Goal: Navigation & Orientation: Find specific page/section

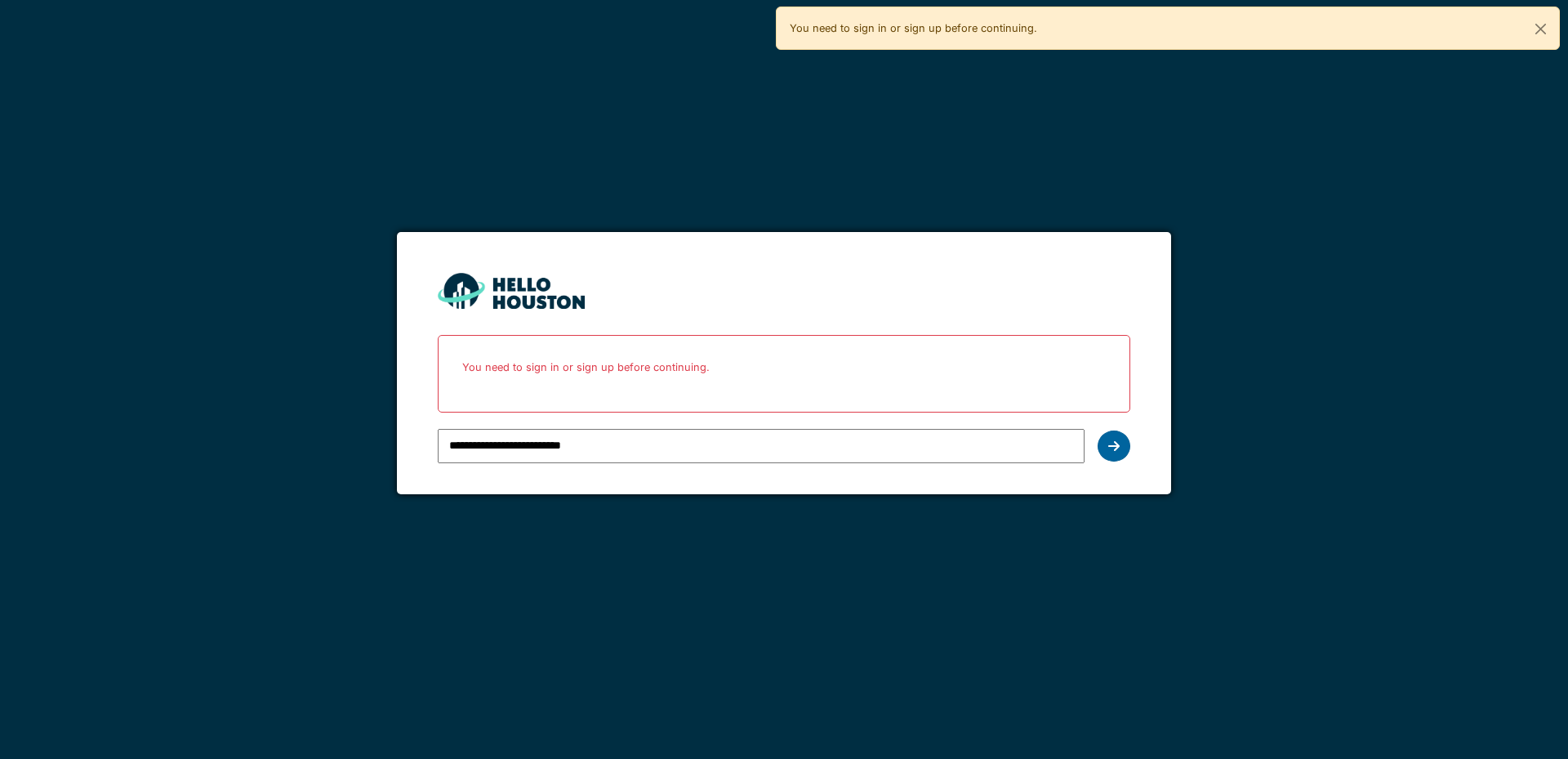
drag, startPoint x: 0, startPoint y: 0, endPoint x: 1115, endPoint y: 448, distance: 1201.6
click at [1115, 448] on icon at bounding box center [1114, 446] width 11 height 13
click at [1122, 448] on div at bounding box center [1114, 446] width 33 height 31
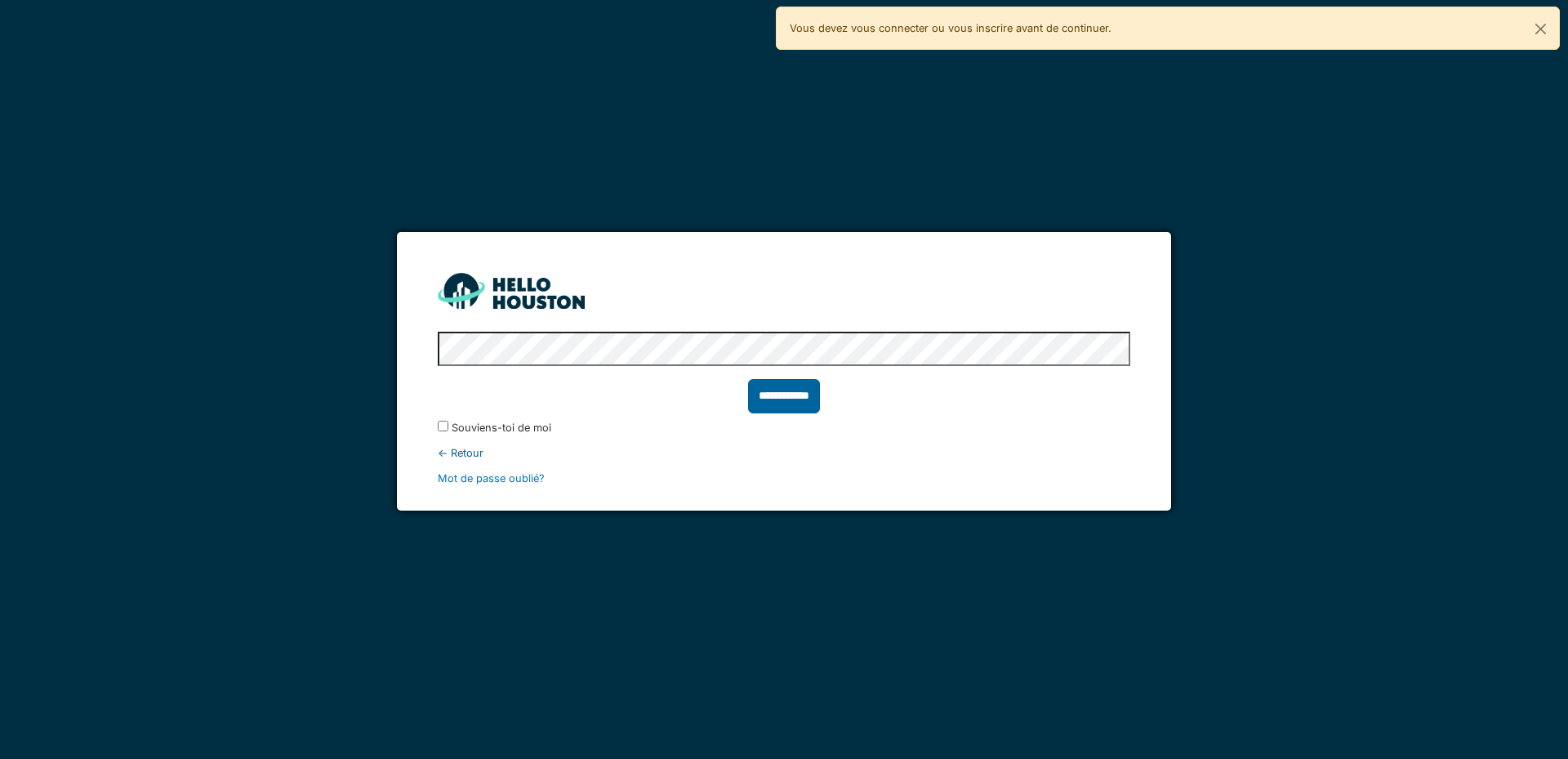
click at [784, 397] on input "**********" at bounding box center [784, 396] width 72 height 34
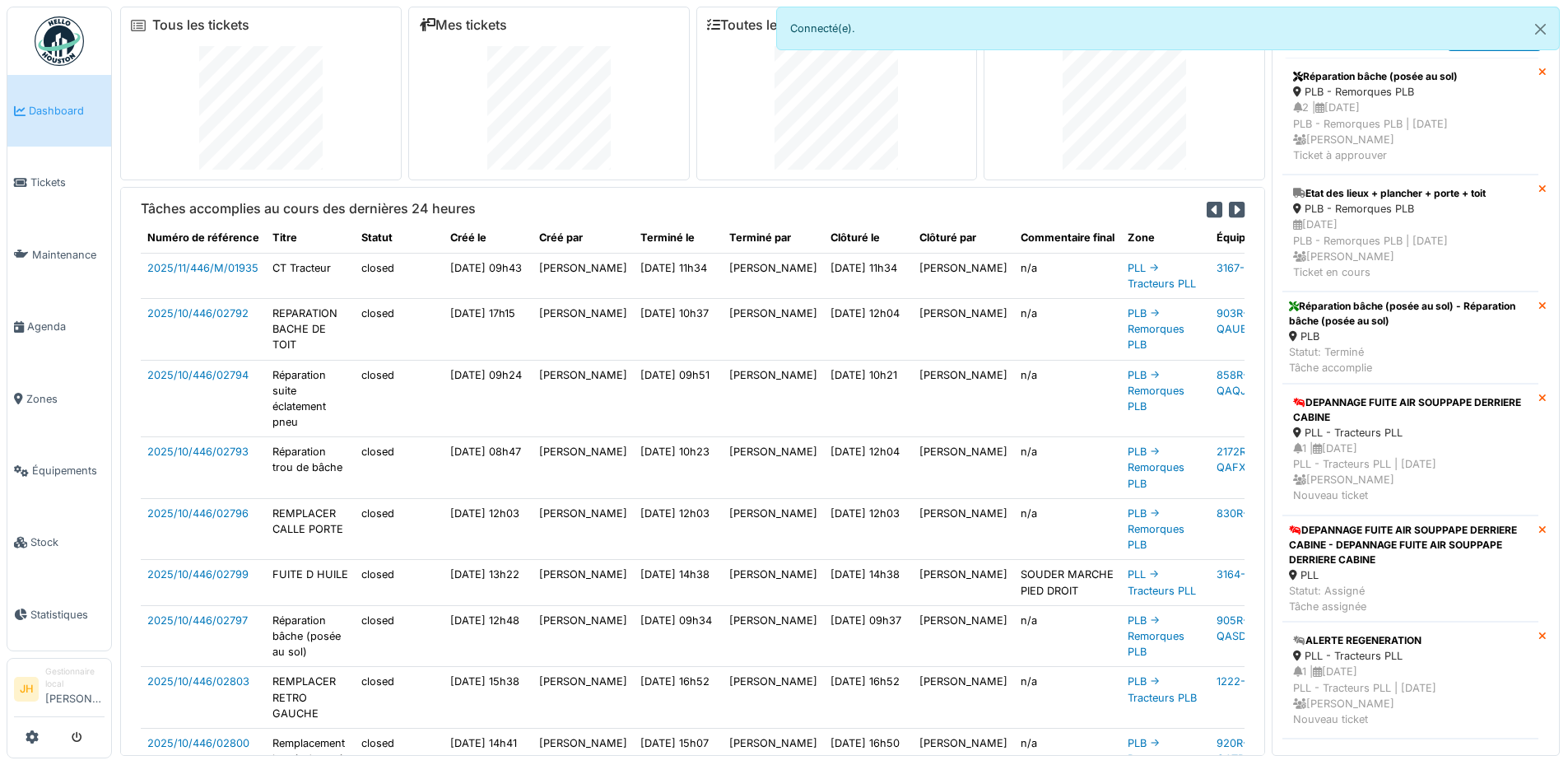
scroll to position [82, 0]
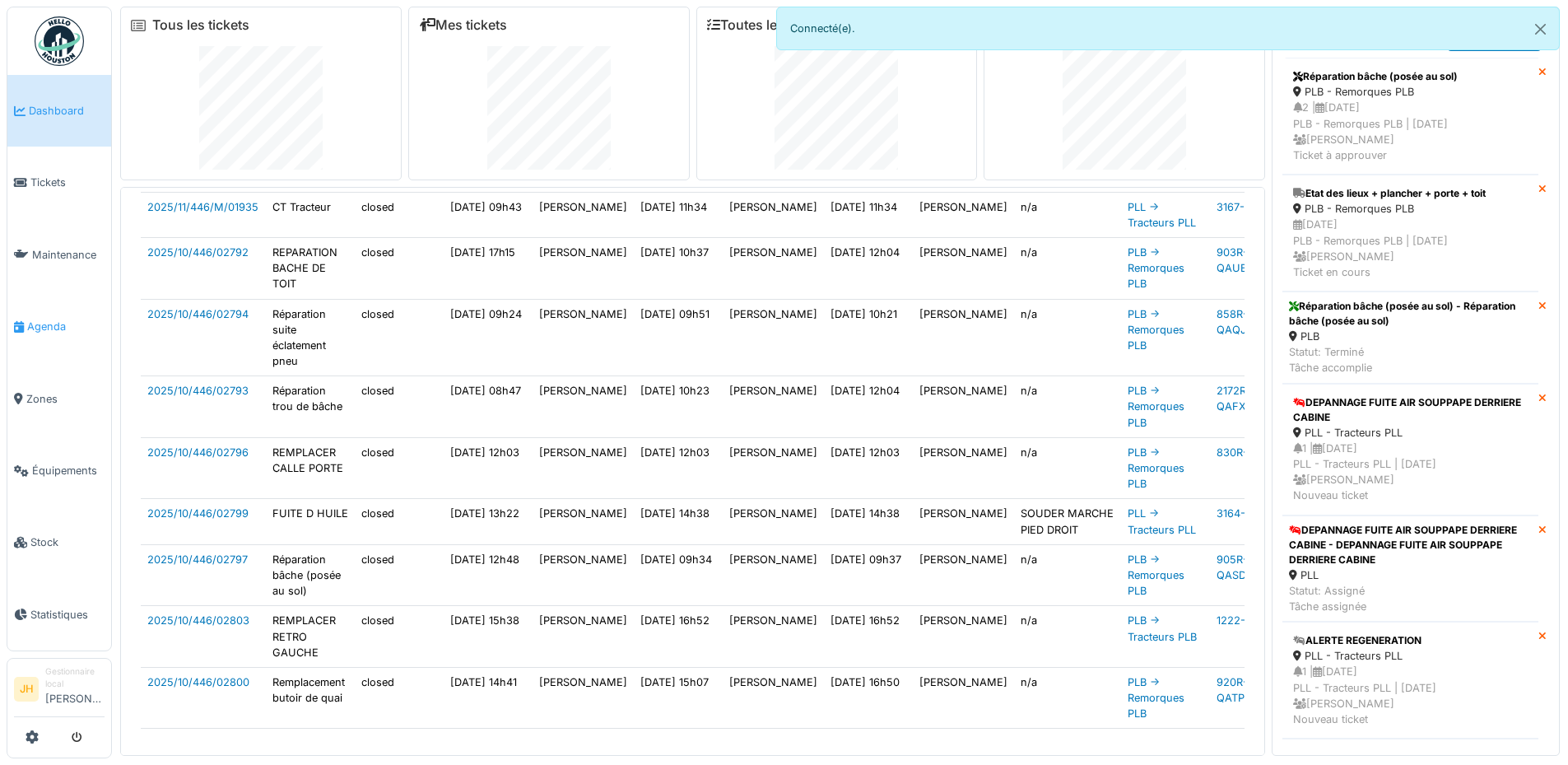
click at [75, 308] on link "Agenda" at bounding box center [58, 326] width 104 height 72
